Goal: Task Accomplishment & Management: Use online tool/utility

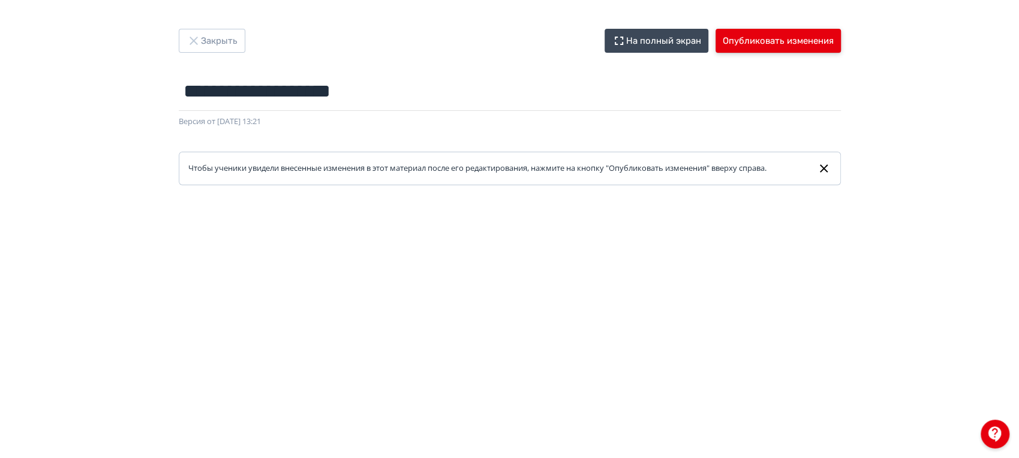
click at [742, 31] on button "Опубликовать изменения" at bounding box center [777, 41] width 125 height 24
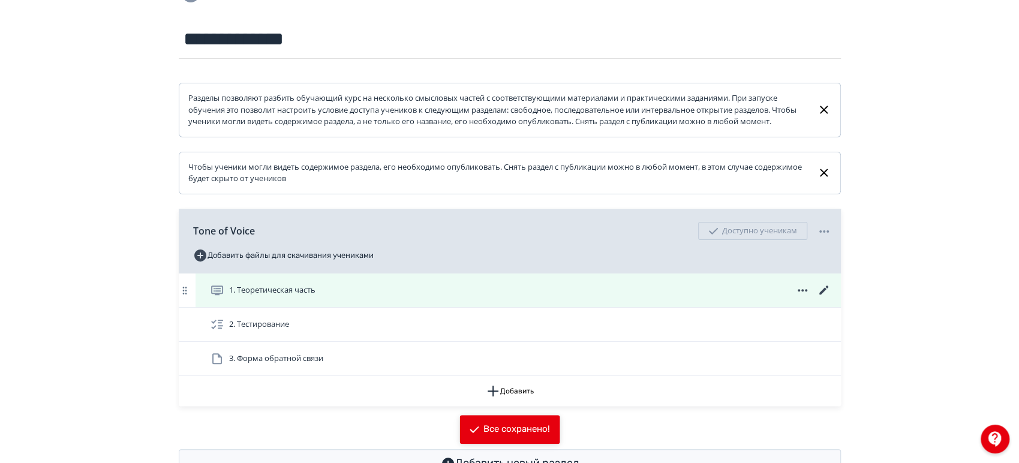
scroll to position [133, 0]
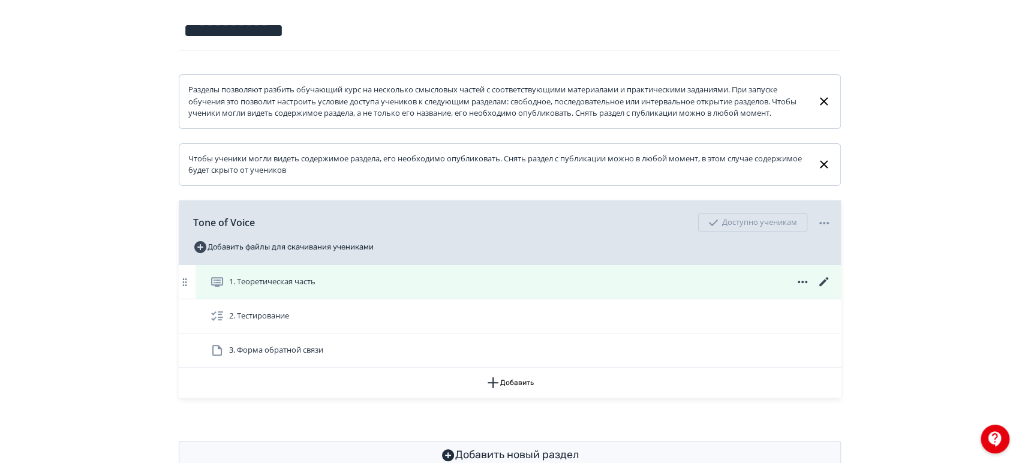
click at [828, 288] on icon at bounding box center [824, 282] width 14 height 14
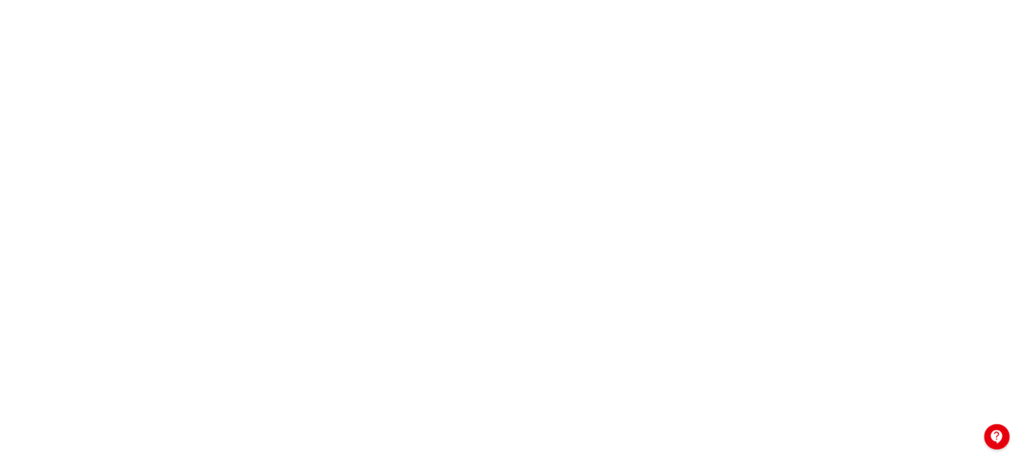
scroll to position [233, 0]
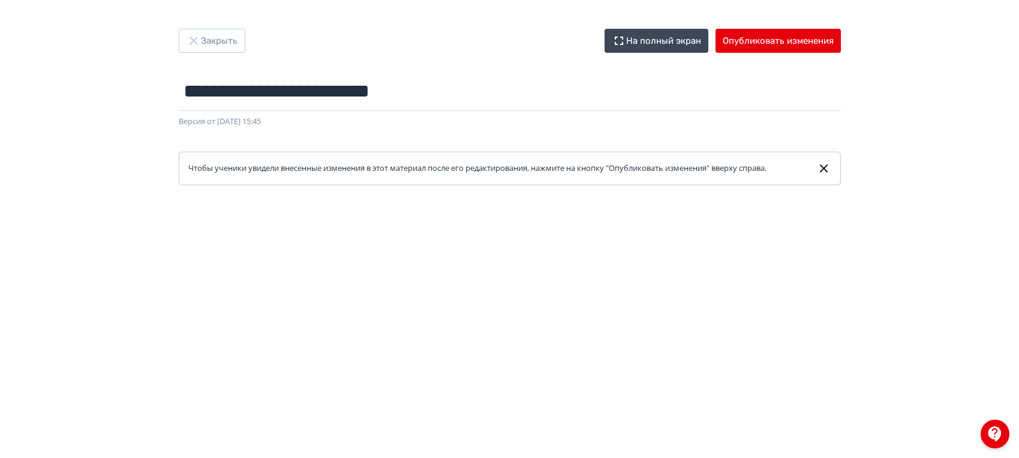
click at [219, 47] on button "Закрыть" at bounding box center [212, 41] width 67 height 24
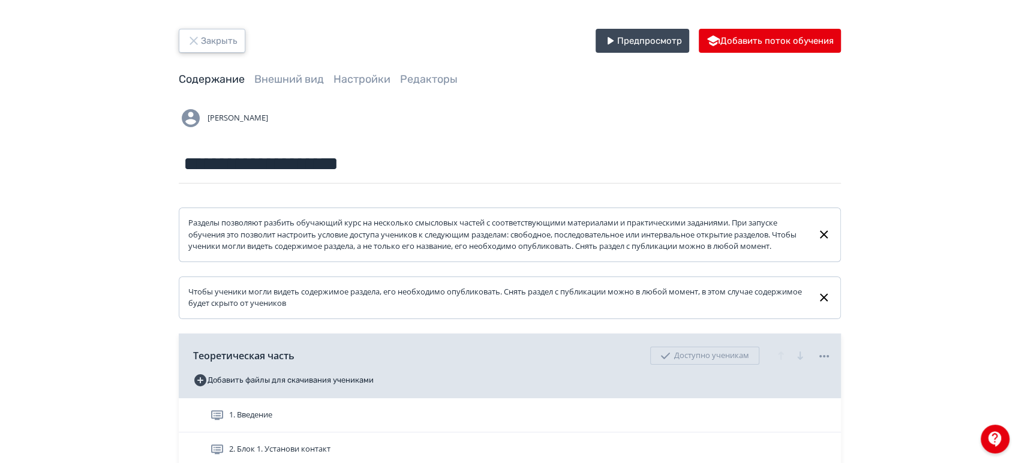
click at [218, 40] on button "Закрыть" at bounding box center [212, 41] width 67 height 24
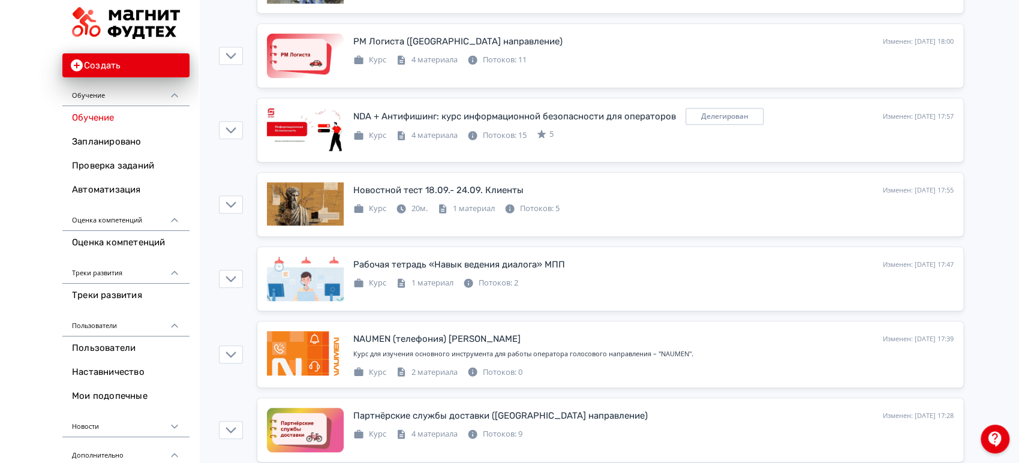
scroll to position [466, 0]
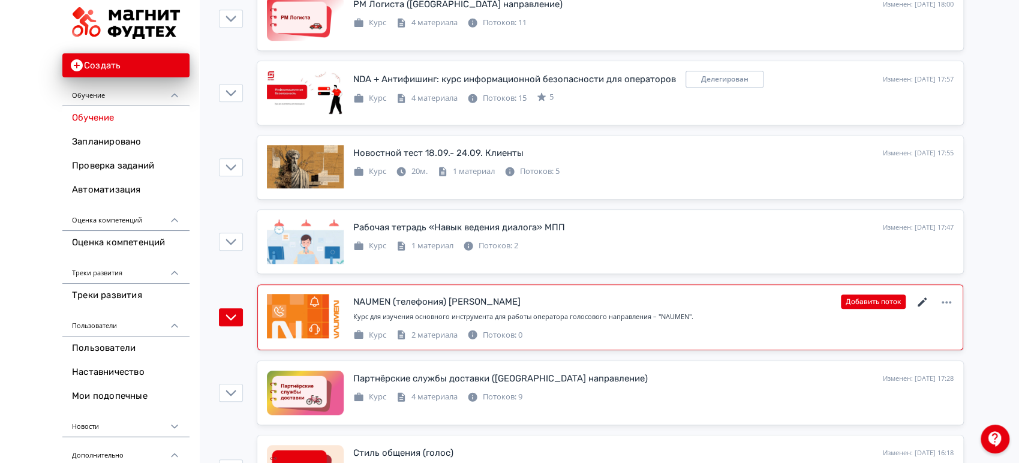
click at [920, 300] on icon at bounding box center [921, 301] width 9 height 9
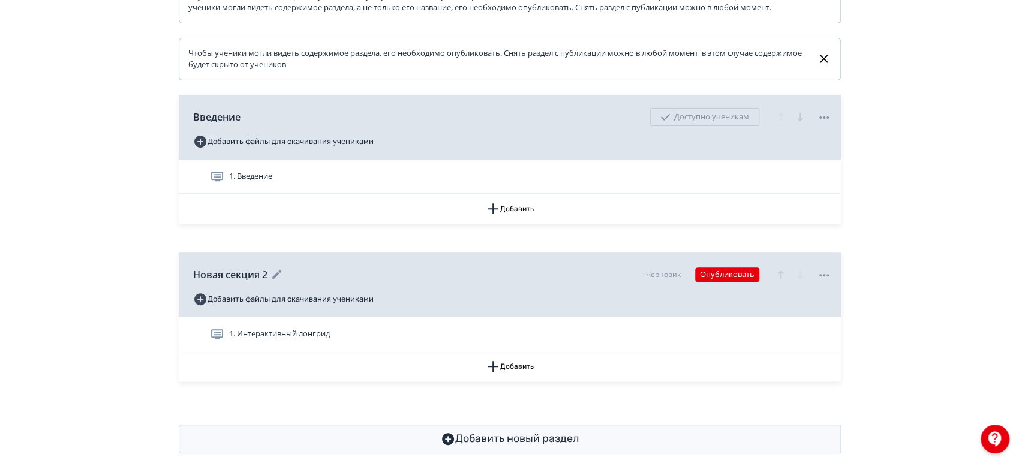
scroll to position [266, 0]
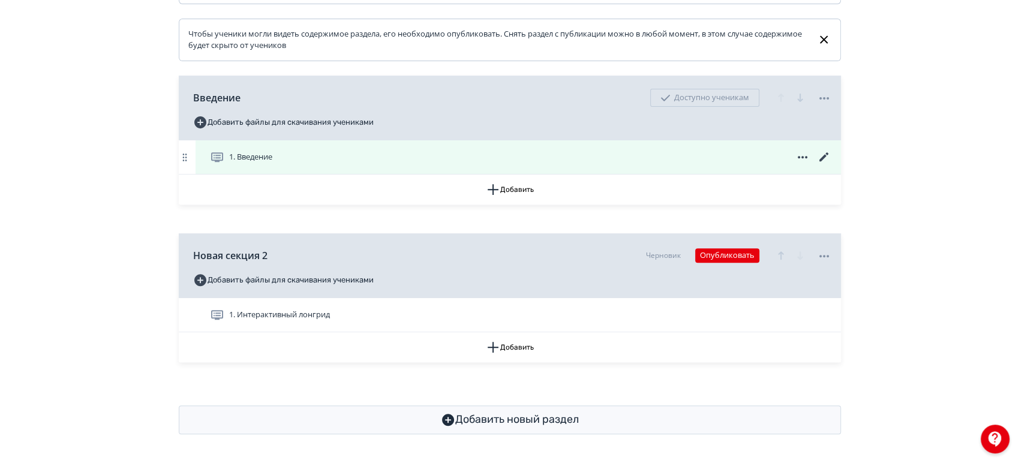
click at [434, 157] on div "1. Введение" at bounding box center [520, 157] width 621 height 14
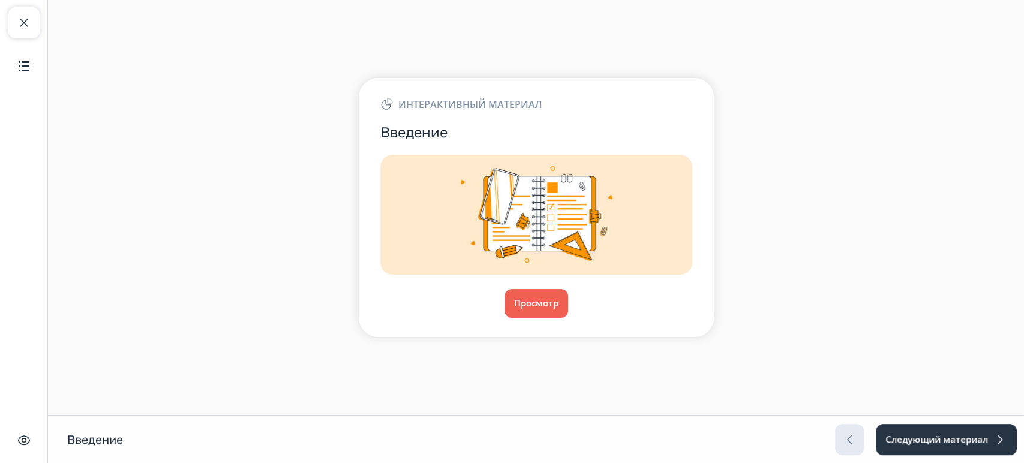
click at [533, 286] on div "Интерактивный материал Введение Просмотр" at bounding box center [536, 207] width 355 height 258
click at [535, 298] on button "Просмотр" at bounding box center [536, 303] width 65 height 29
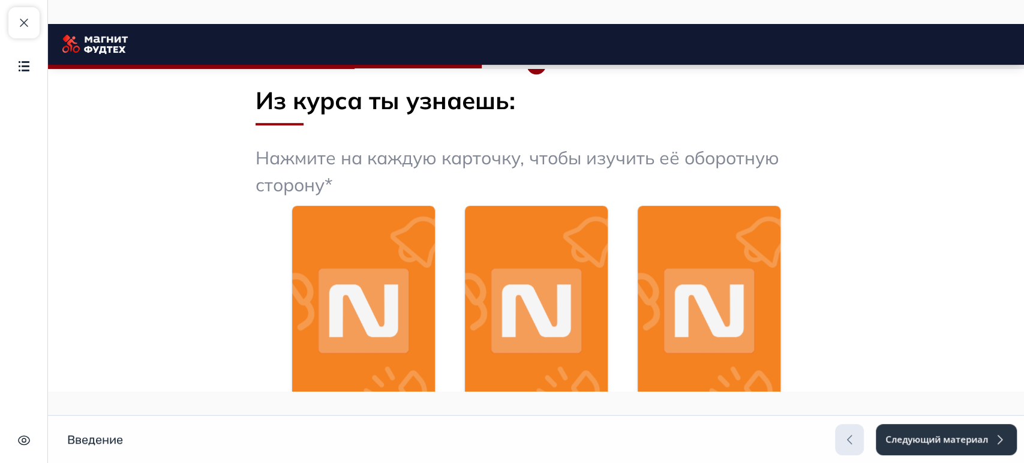
scroll to position [600, 0]
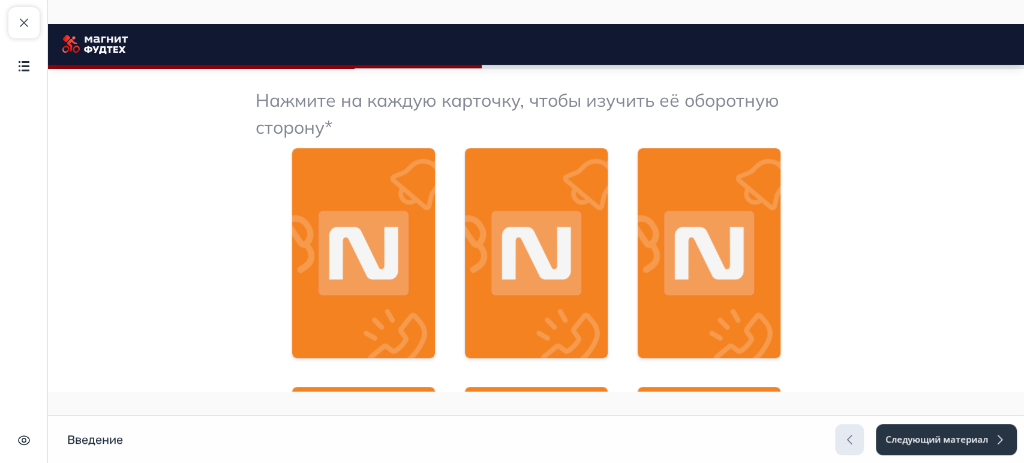
click at [531, 277] on img at bounding box center [536, 253] width 143 height 210
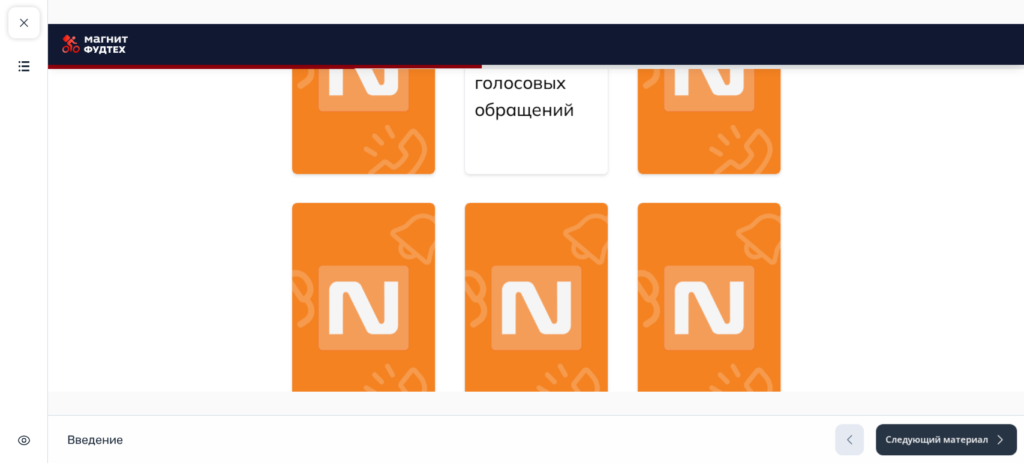
scroll to position [799, 0]
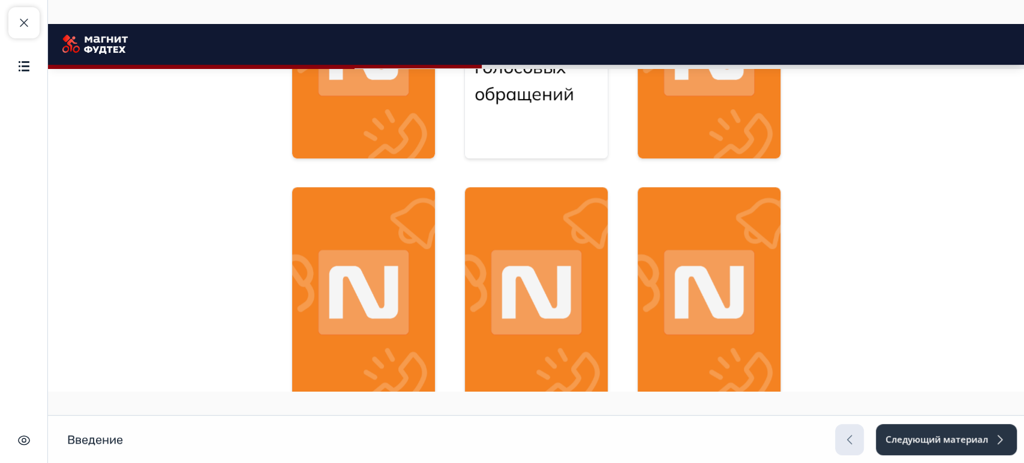
click at [531, 277] on img at bounding box center [536, 292] width 143 height 210
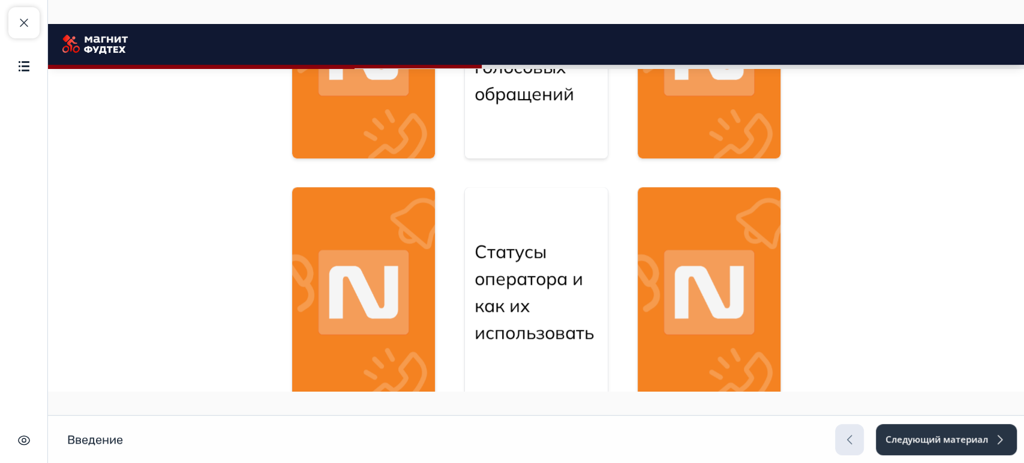
click at [651, 293] on img at bounding box center [708, 292] width 143 height 210
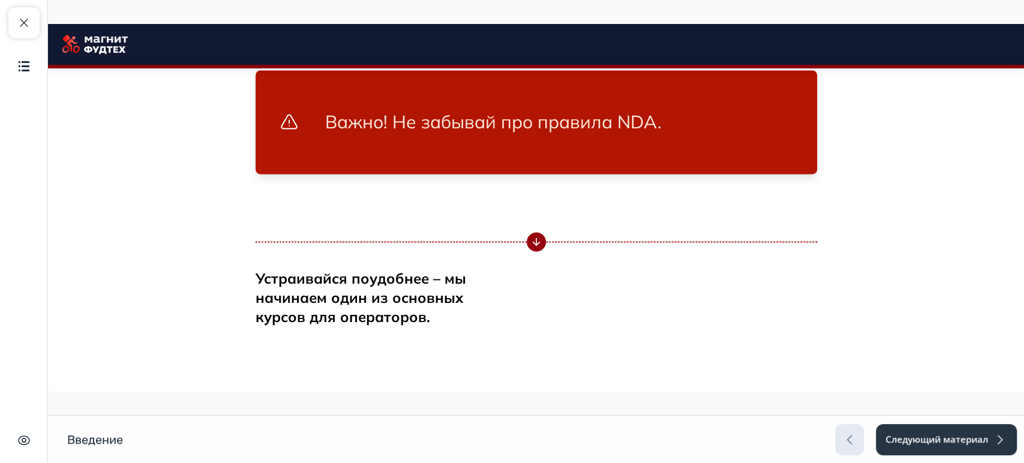
scroll to position [1678, 0]
